Goal: Information Seeking & Learning: Understand process/instructions

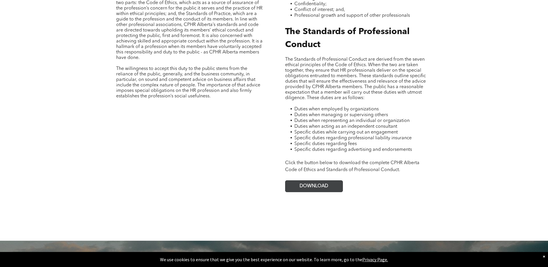
scroll to position [318, 0]
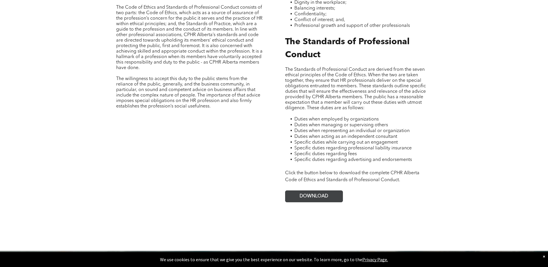
click at [321, 190] on link "DOWNLOAD" at bounding box center [314, 196] width 58 height 12
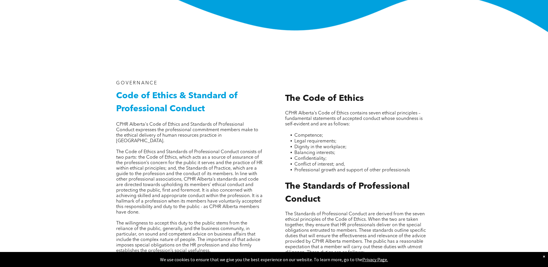
scroll to position [0, 0]
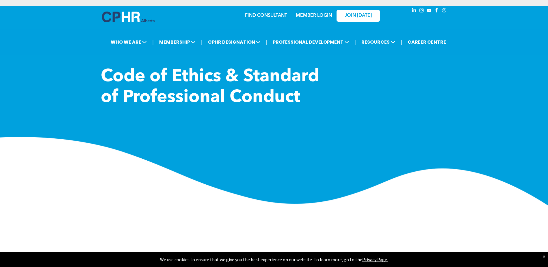
click at [112, 9] on div at bounding box center [130, 18] width 58 height 25
click at [112, 10] on div at bounding box center [130, 18] width 58 height 25
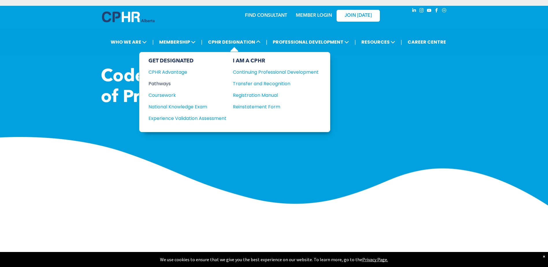
click at [165, 85] on div "Pathways" at bounding box center [184, 83] width 70 height 7
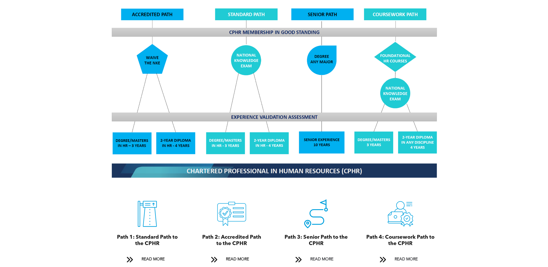
scroll to position [520, 0]
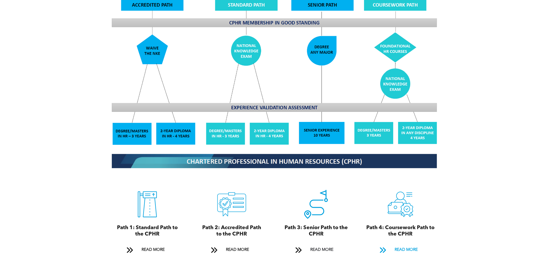
click at [403, 245] on span "READ MORE" at bounding box center [406, 250] width 27 height 11
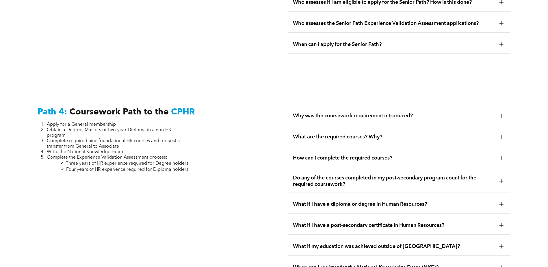
scroll to position [1716, 0]
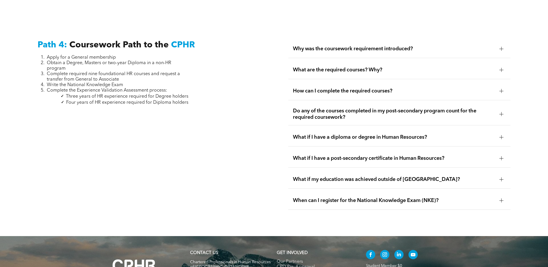
click at [379, 46] on span "Why was the coursework requirement introduced?" at bounding box center [394, 49] width 202 height 6
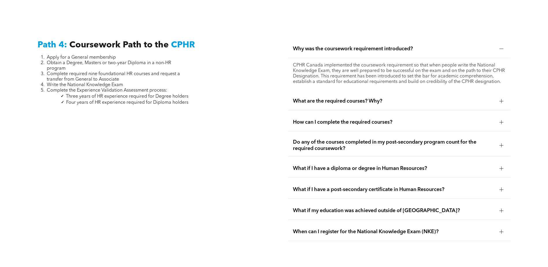
click at [375, 98] on span "What are the required courses? Why?" at bounding box center [394, 101] width 202 height 6
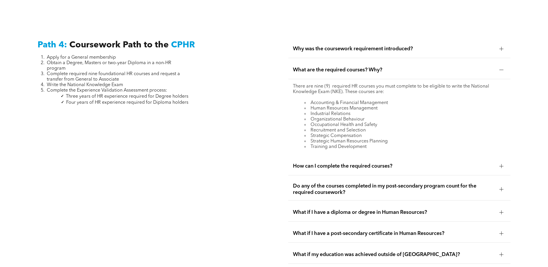
click at [379, 163] on span "How can I complete the required courses?" at bounding box center [394, 166] width 202 height 6
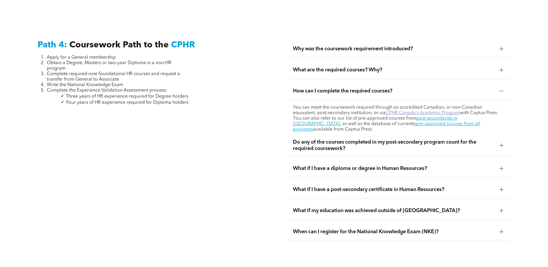
click at [388, 111] on link "CPHR Canada’s Academic Program" at bounding box center [423, 113] width 75 height 5
click at [359, 139] on span "Do any of the courses completed in my post-secondary program count for the requ…" at bounding box center [394, 145] width 202 height 13
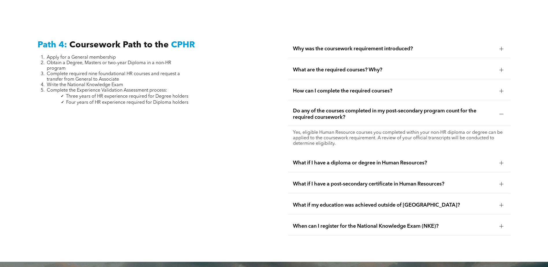
click at [364, 223] on span "When can I register for the National Knowledge Exam (NKE)?" at bounding box center [394, 226] width 202 height 6
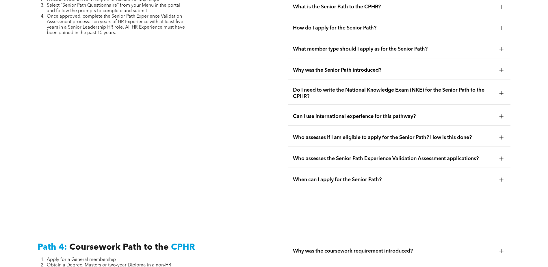
scroll to position [1629, 0]
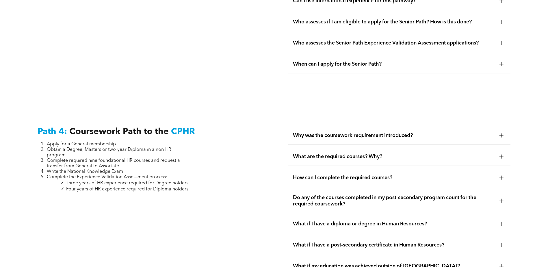
drag, startPoint x: 216, startPoint y: 190, endPoint x: 210, endPoint y: 193, distance: 6.1
click at [216, 190] on div "Path 4: Coursework Path to the CPHR Apply for a General membership Obtain a Deg…" at bounding box center [149, 219] width 232 height 194
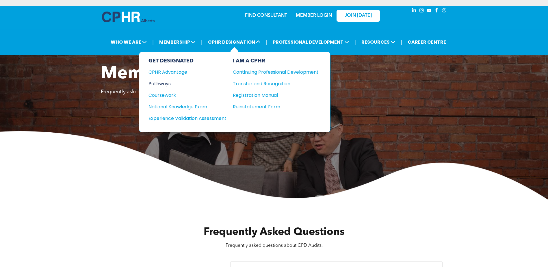
click at [157, 84] on div "Pathways" at bounding box center [184, 83] width 70 height 7
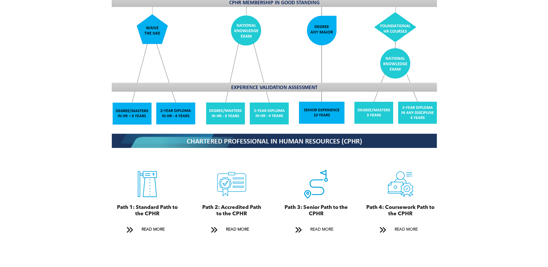
scroll to position [549, 0]
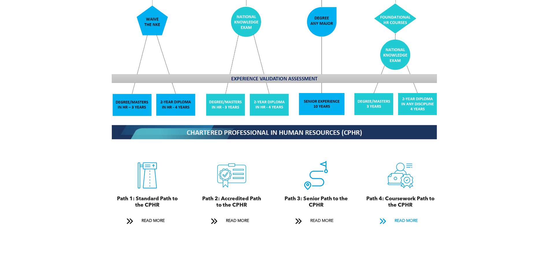
click at [413, 216] on span "READ MORE" at bounding box center [406, 221] width 27 height 11
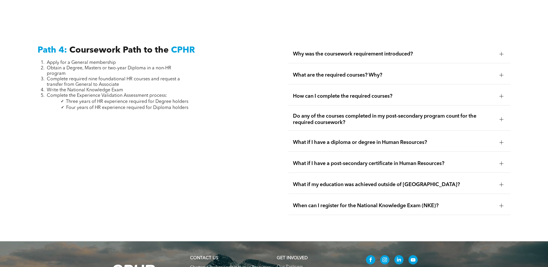
scroll to position [1716, 0]
